Goal: Complete application form

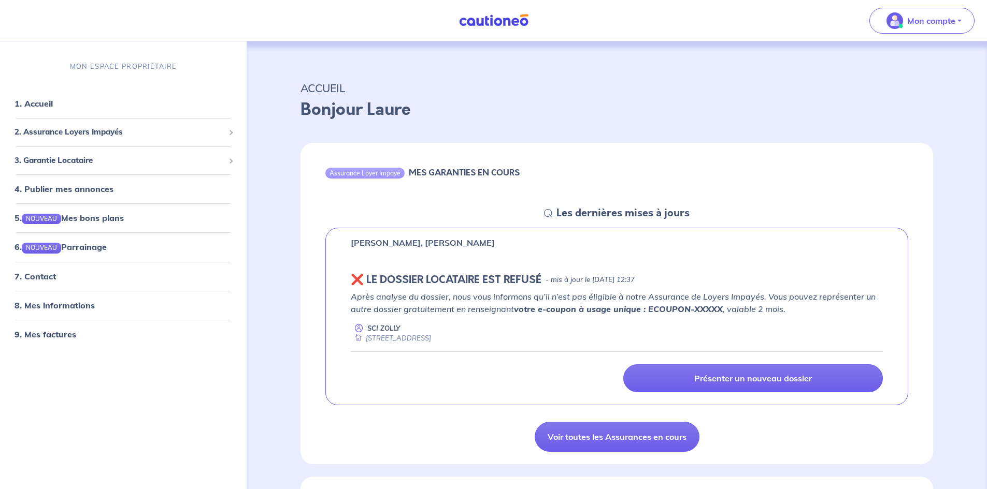
scroll to position [12, 0]
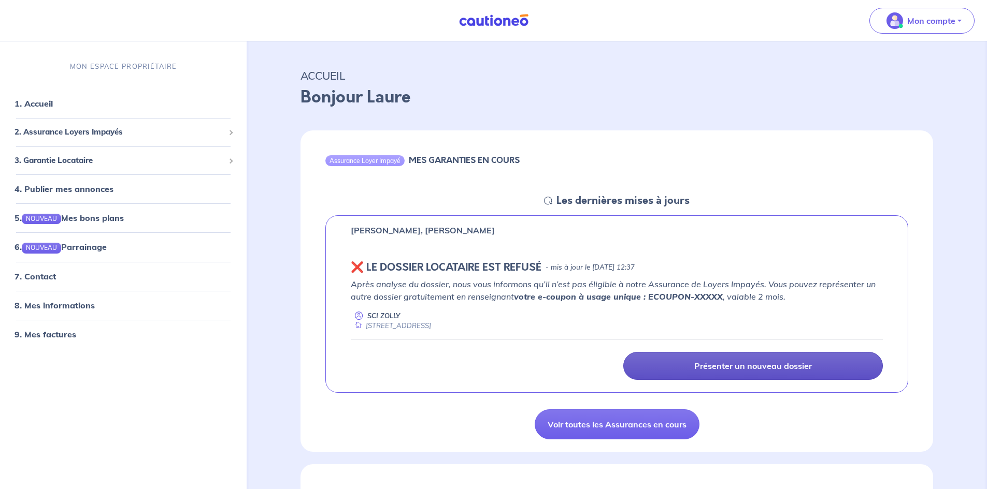
click at [808, 371] on p "Présenter un nouveau dossier" at bounding box center [753, 366] width 118 height 10
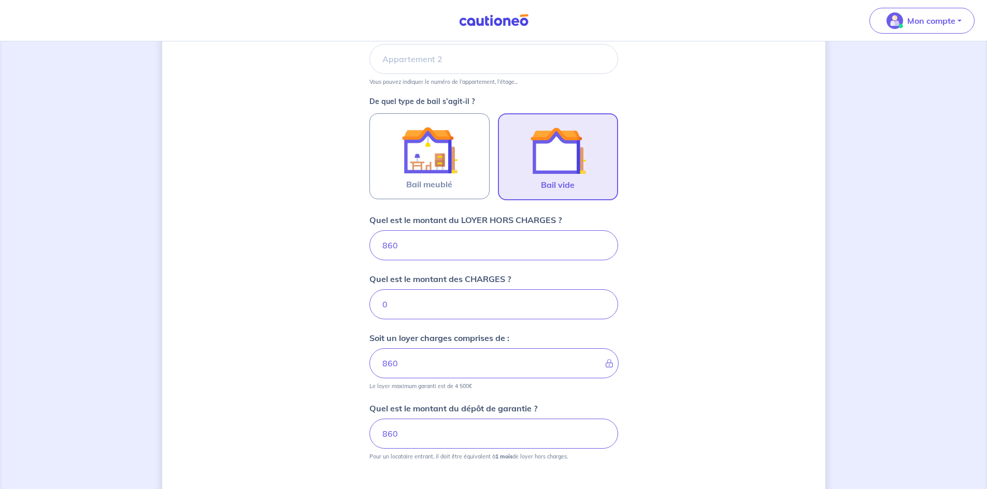
scroll to position [254, 0]
click at [427, 309] on input "0" at bounding box center [493, 303] width 249 height 30
type input "20"
type input "880"
type input "20"
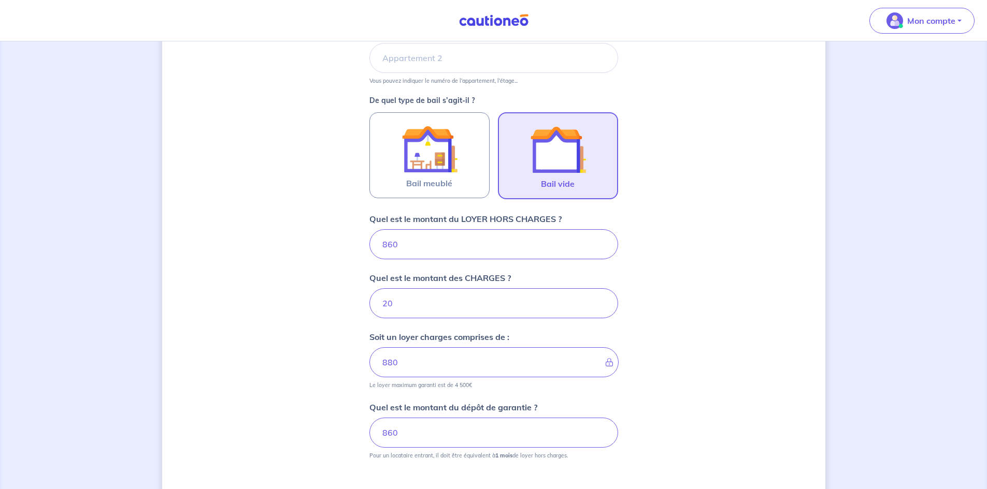
click at [691, 405] on div "Dites-nous en plus sur votre bien Où se situe votre bien en location ? [STREET_…" at bounding box center [493, 201] width 663 height 803
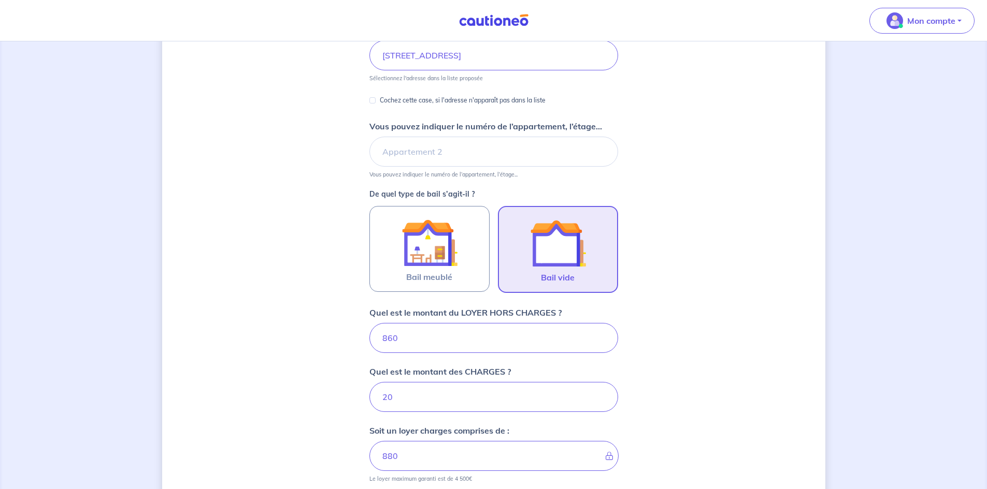
scroll to position [80, 0]
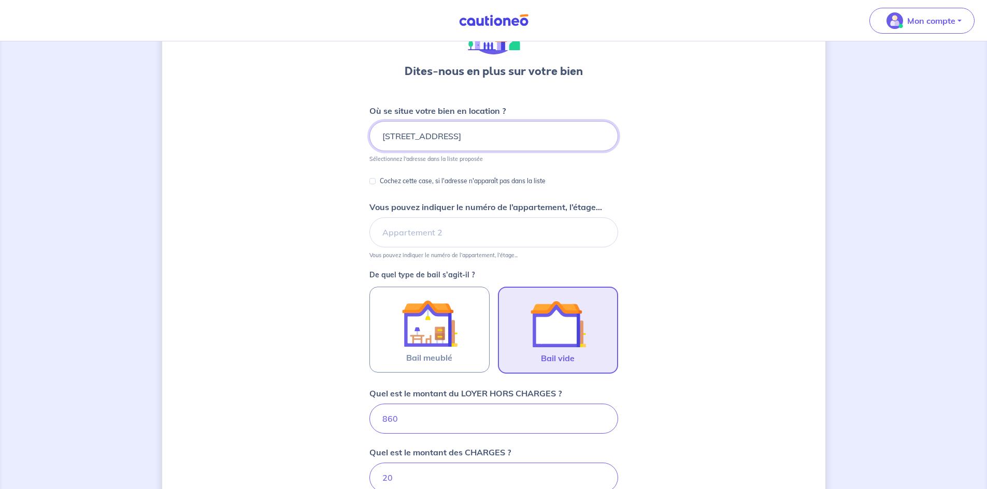
click at [443, 136] on input "[STREET_ADDRESS]" at bounding box center [493, 136] width 249 height 30
click at [699, 206] on div "Dites-nous en plus sur votre bien Où se situe votre bien en location ? [STREET_…" at bounding box center [493, 375] width 663 height 803
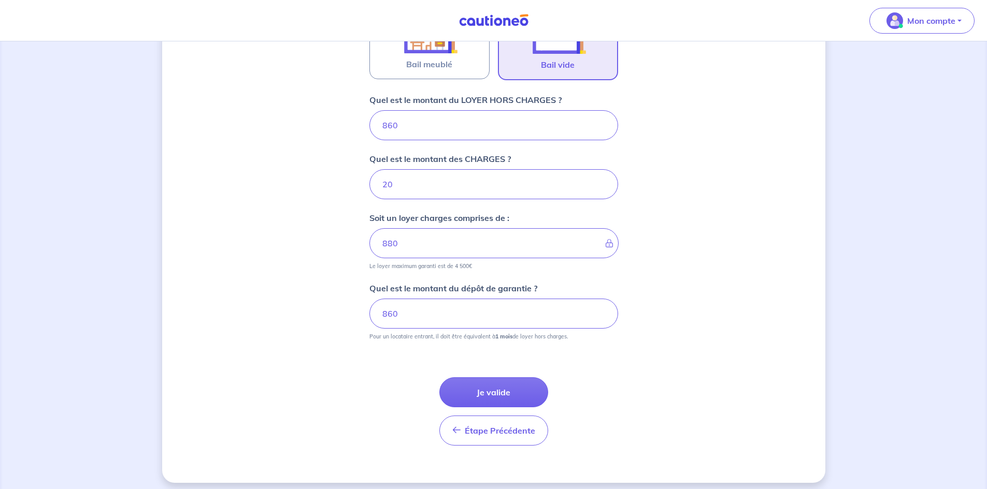
scroll to position [380, 0]
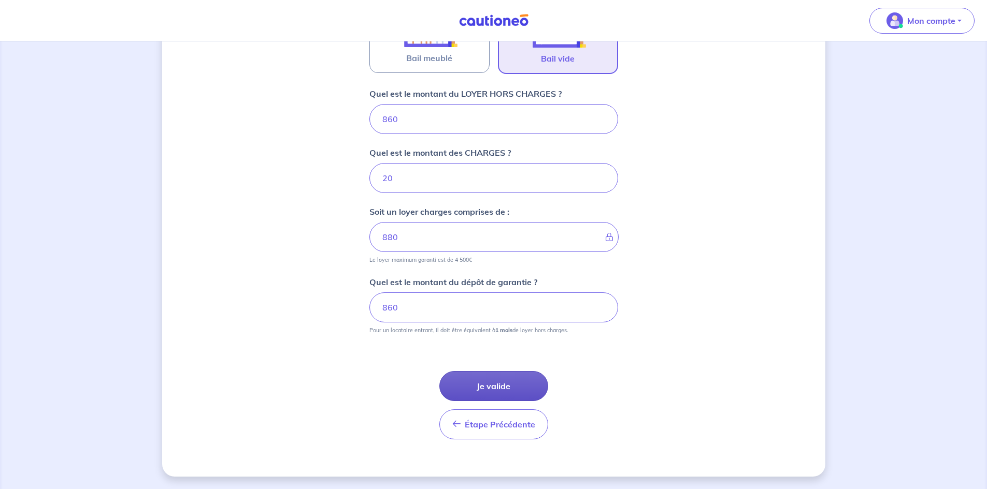
click at [475, 394] on button "Je valide" at bounding box center [493, 386] width 109 height 30
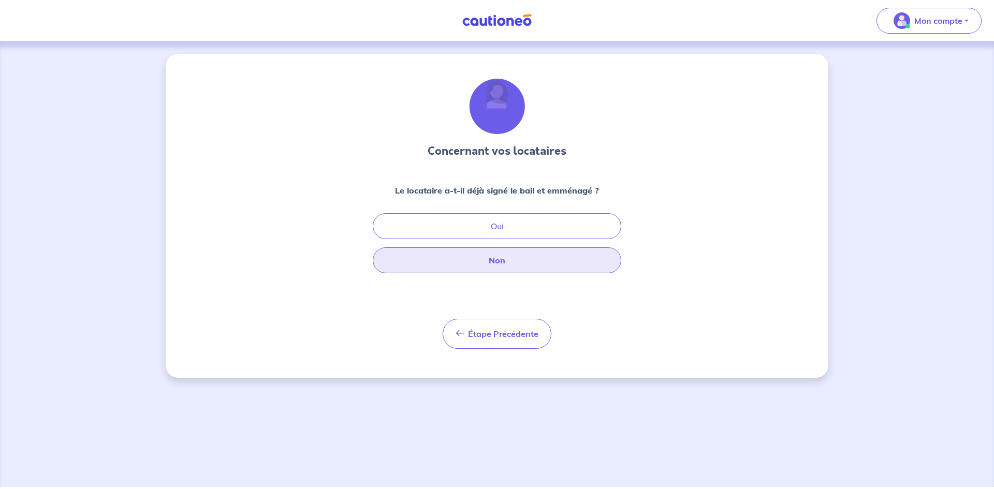
click at [516, 264] on button "Non" at bounding box center [497, 261] width 249 height 26
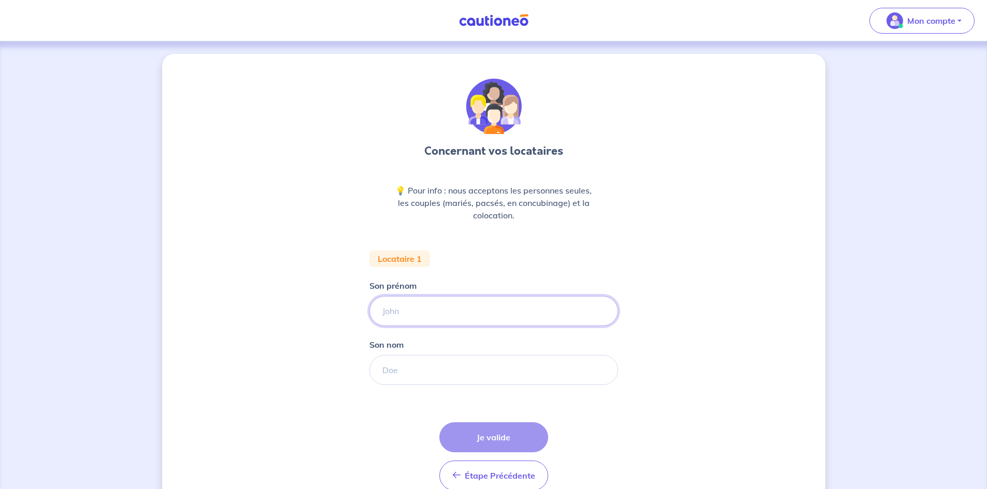
click at [430, 321] on input "Son prénom" at bounding box center [493, 311] width 249 height 30
